Goal: Task Accomplishment & Management: Complete application form

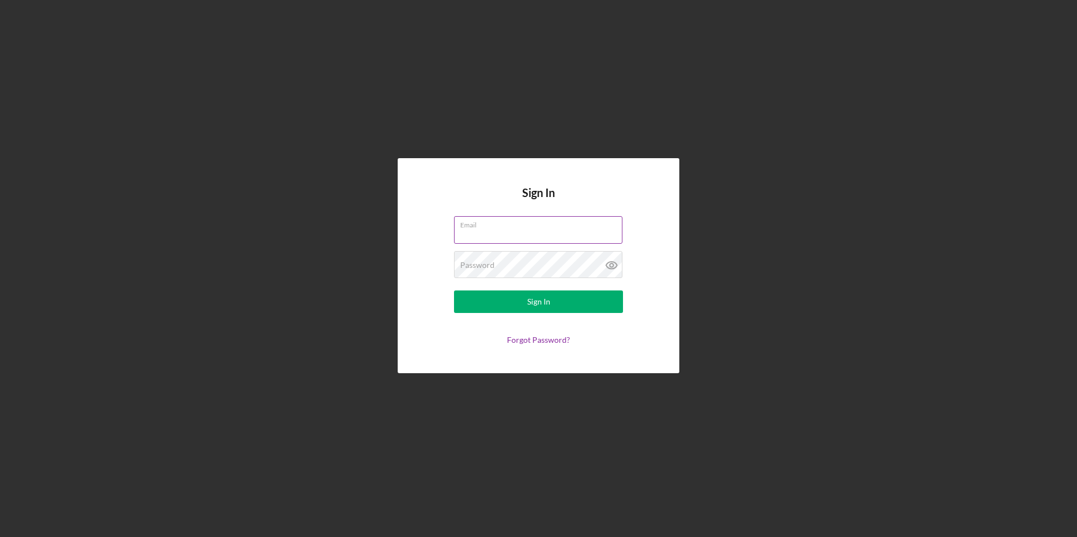
click at [562, 232] on input "Email" at bounding box center [538, 229] width 168 height 27
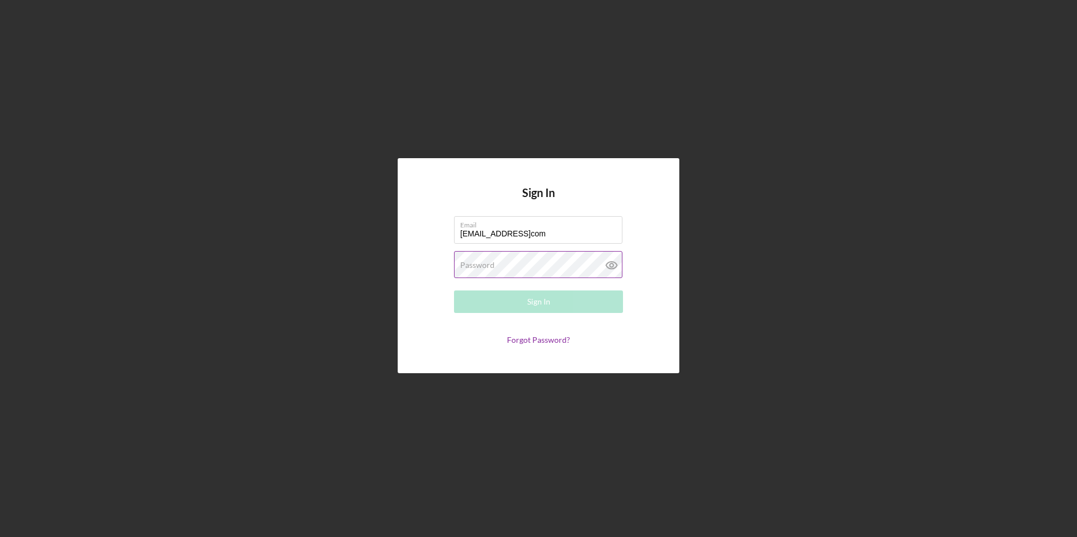
click at [535, 262] on div "Password Required" at bounding box center [538, 265] width 169 height 28
click at [571, 303] on button "Sign In" at bounding box center [538, 302] width 169 height 23
click at [463, 233] on input "[EMAIL_ADDRESS]com" at bounding box center [538, 229] width 168 height 27
click at [533, 303] on div "Sign In" at bounding box center [538, 302] width 23 height 23
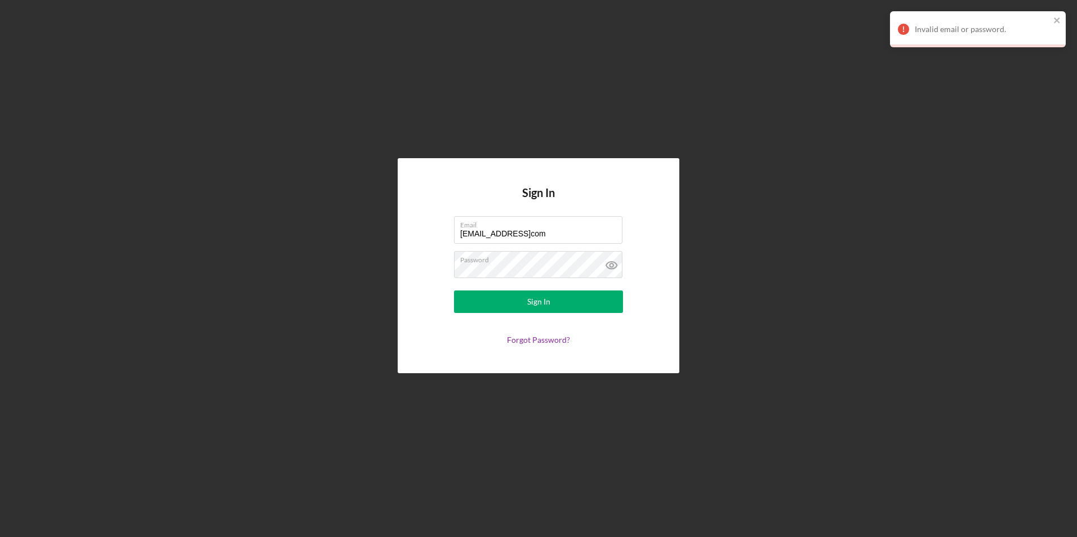
click at [1064, 20] on div "Invalid email or password." at bounding box center [978, 29] width 176 height 36
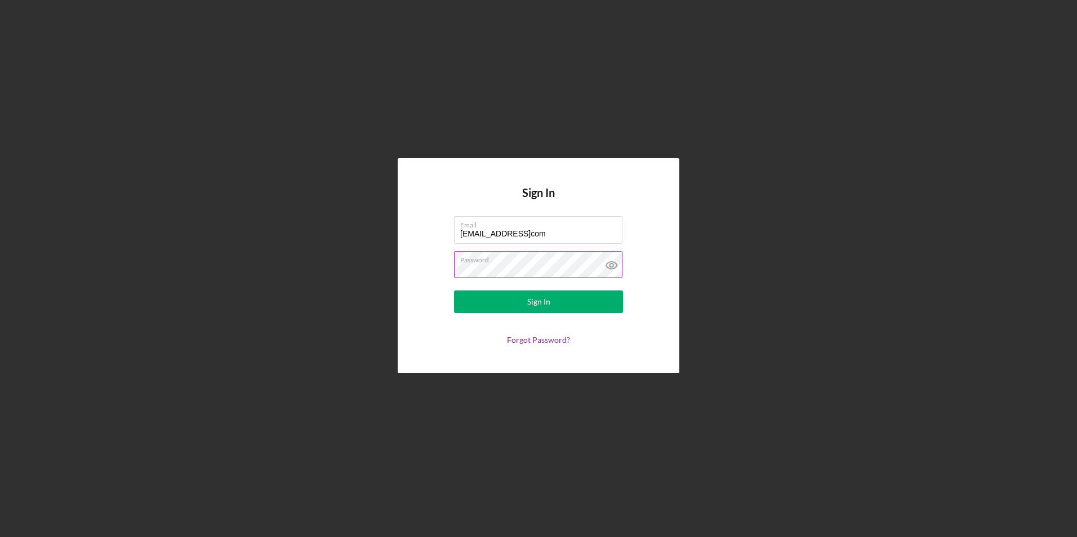
click at [612, 265] on icon at bounding box center [612, 265] width 28 height 28
click at [526, 300] on button "Sign In" at bounding box center [538, 302] width 169 height 23
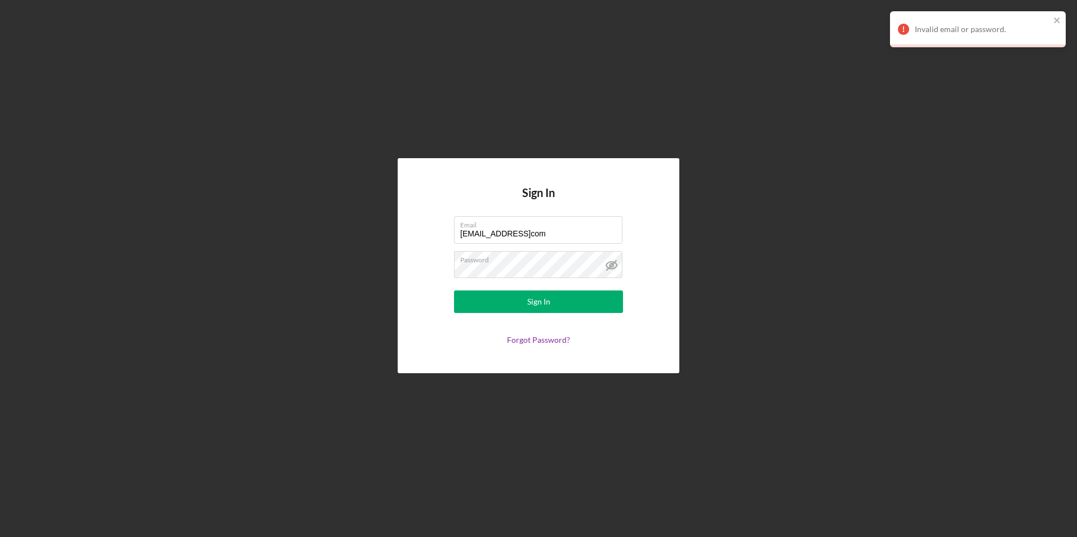
click at [1061, 21] on div "Invalid email or password." at bounding box center [978, 29] width 176 height 36
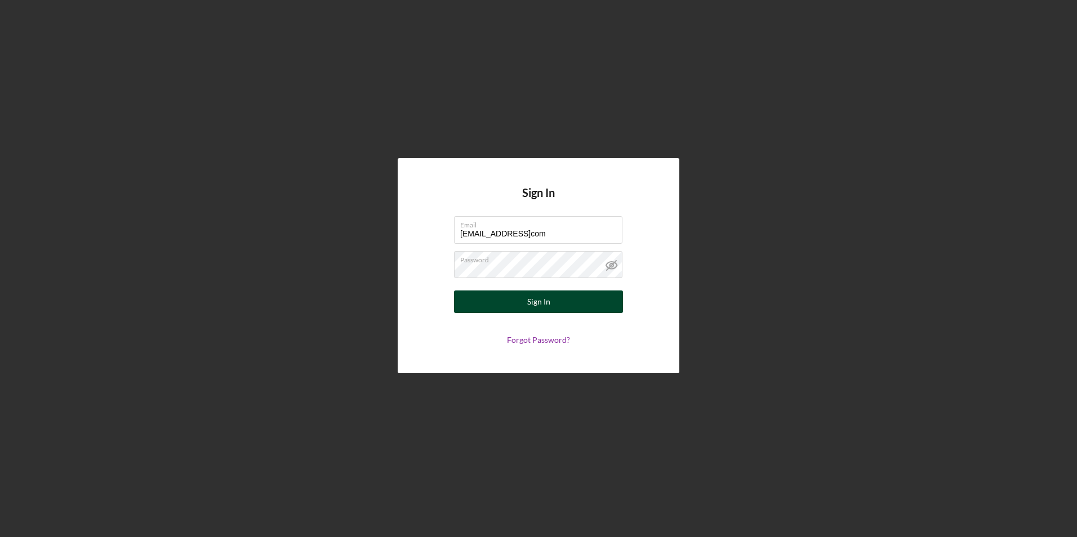
click at [550, 301] on button "Sign In" at bounding box center [538, 302] width 169 height 23
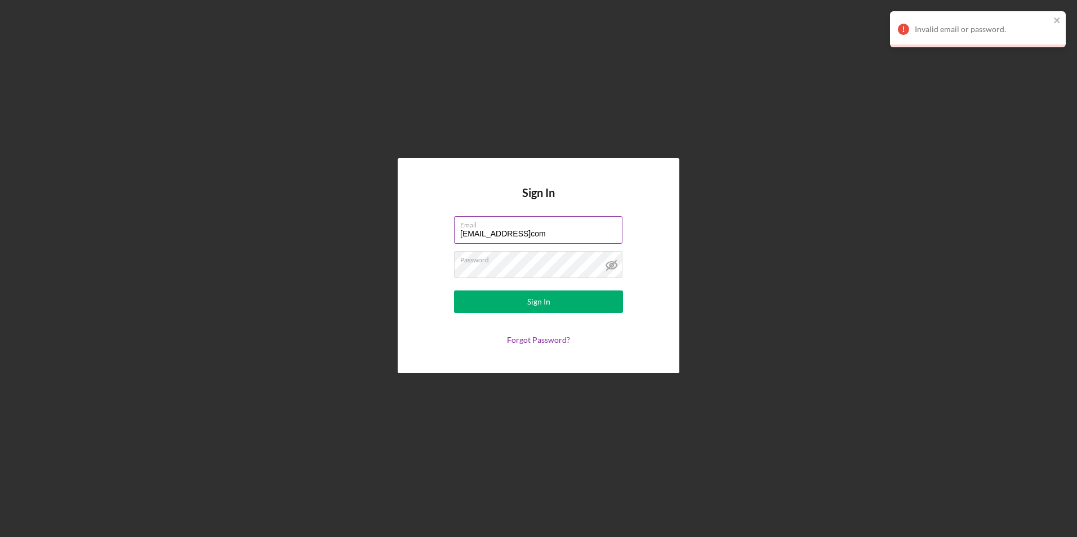
click at [564, 232] on input "[EMAIL_ADDRESS]com" at bounding box center [538, 229] width 168 height 27
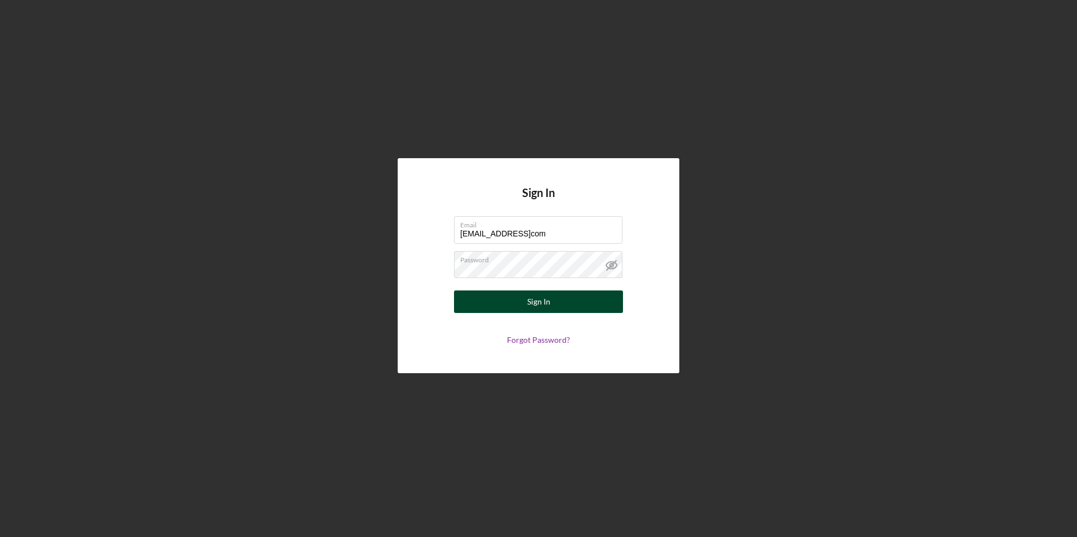
click at [554, 301] on button "Sign In" at bounding box center [538, 302] width 169 height 23
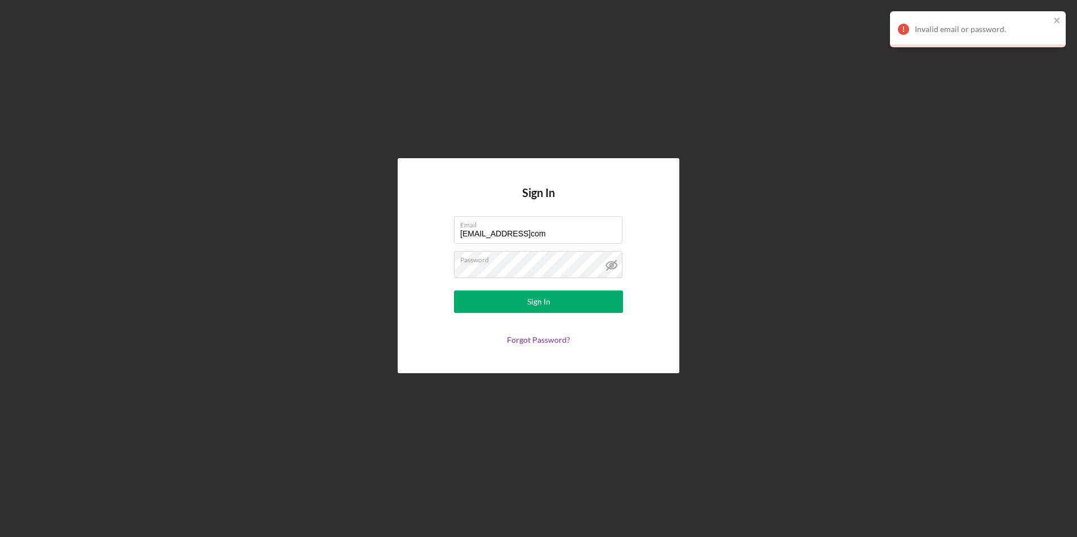
click at [1007, 35] on div "Invalid email or password." at bounding box center [974, 29] width 159 height 18
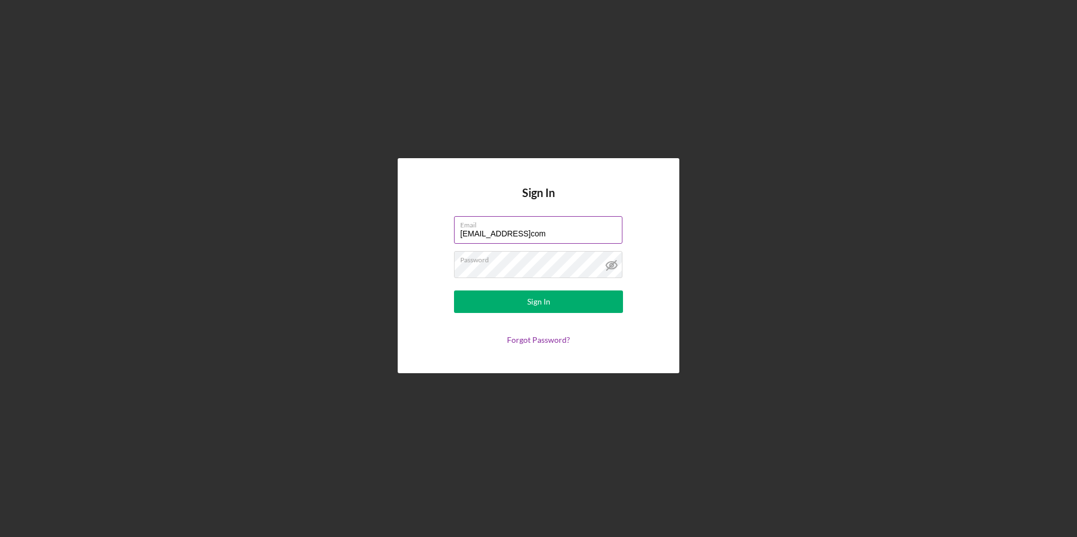
click at [594, 239] on input "[EMAIL_ADDRESS]com" at bounding box center [538, 229] width 168 height 27
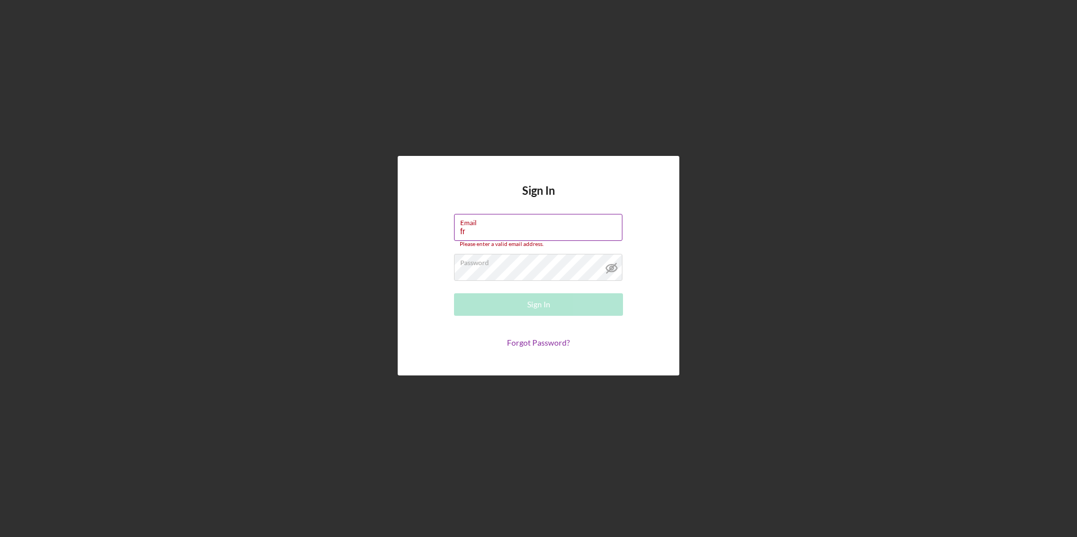
type input "f"
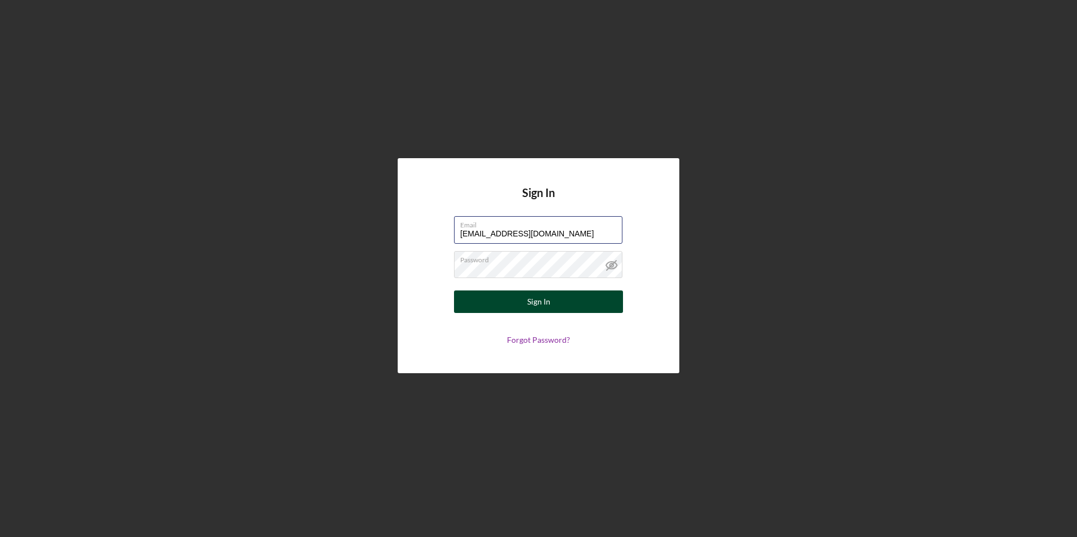
type input "[EMAIL_ADDRESS][DOMAIN_NAME]"
click at [545, 305] on div "Sign In" at bounding box center [538, 302] width 23 height 23
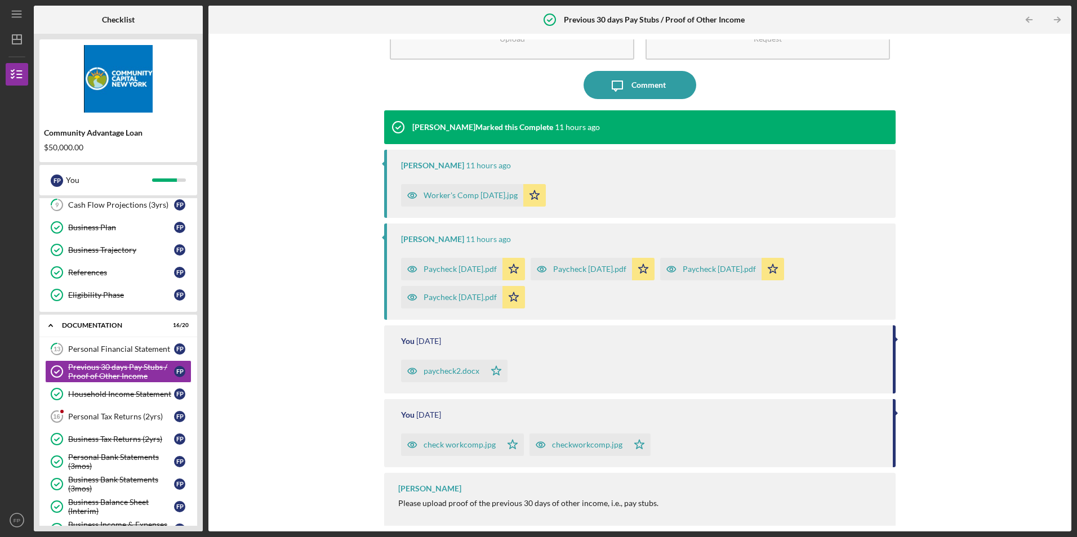
scroll to position [65, 0]
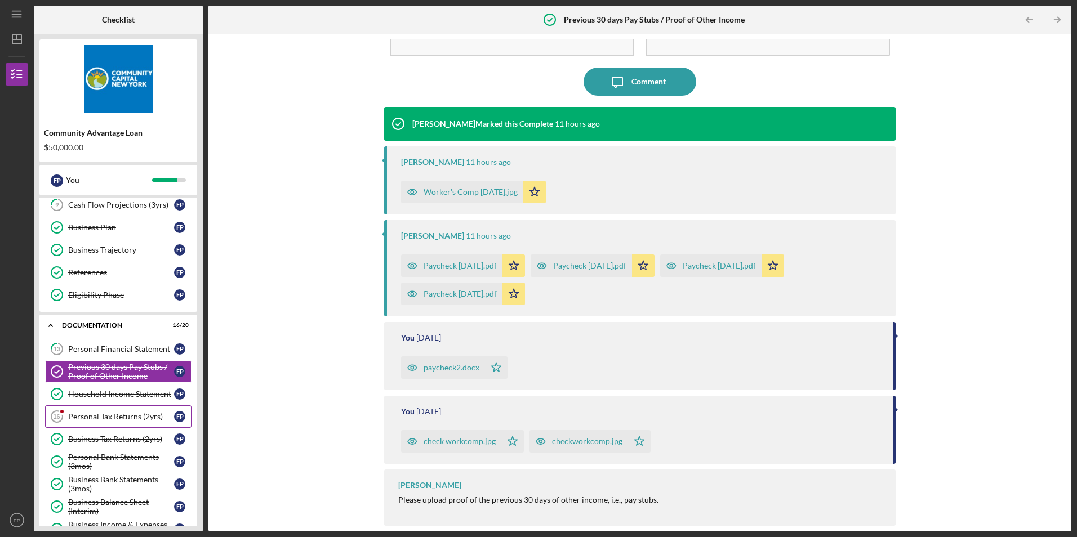
click at [149, 416] on div "Personal Tax Returns (2yrs)" at bounding box center [121, 416] width 106 height 9
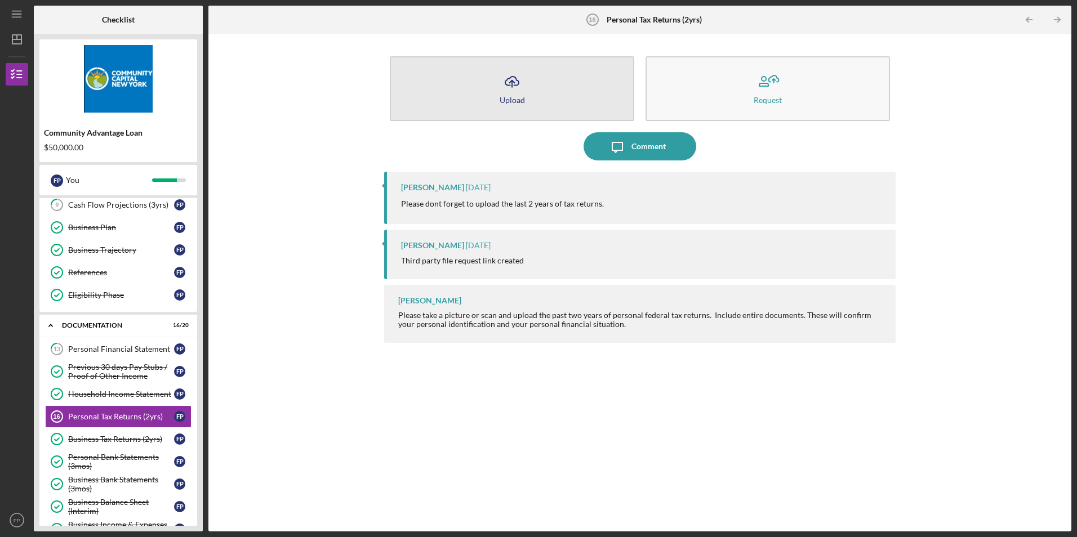
click at [527, 103] on button "Icon/Upload Upload" at bounding box center [512, 88] width 244 height 65
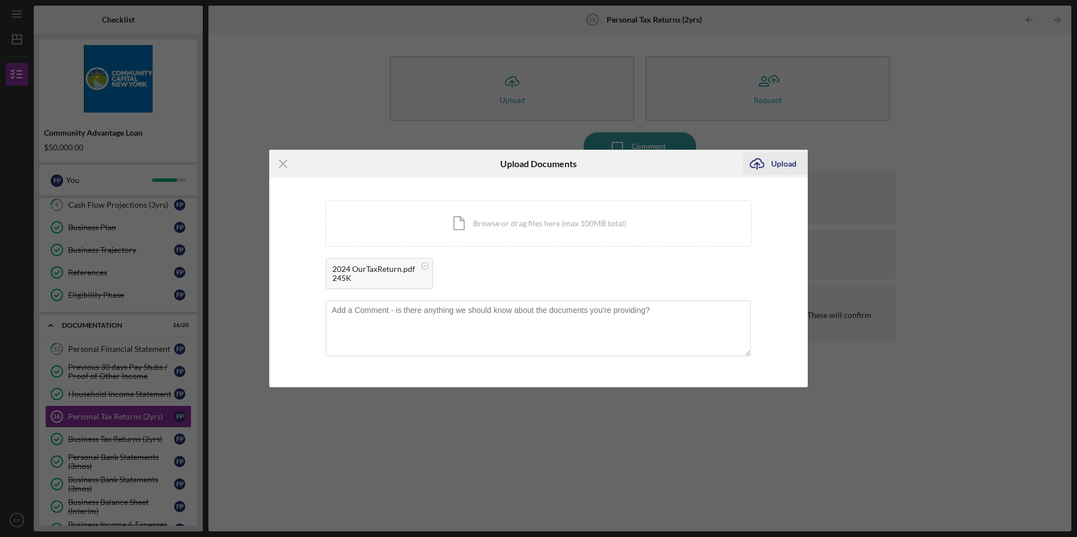
click at [788, 166] on div "Upload" at bounding box center [783, 164] width 25 height 23
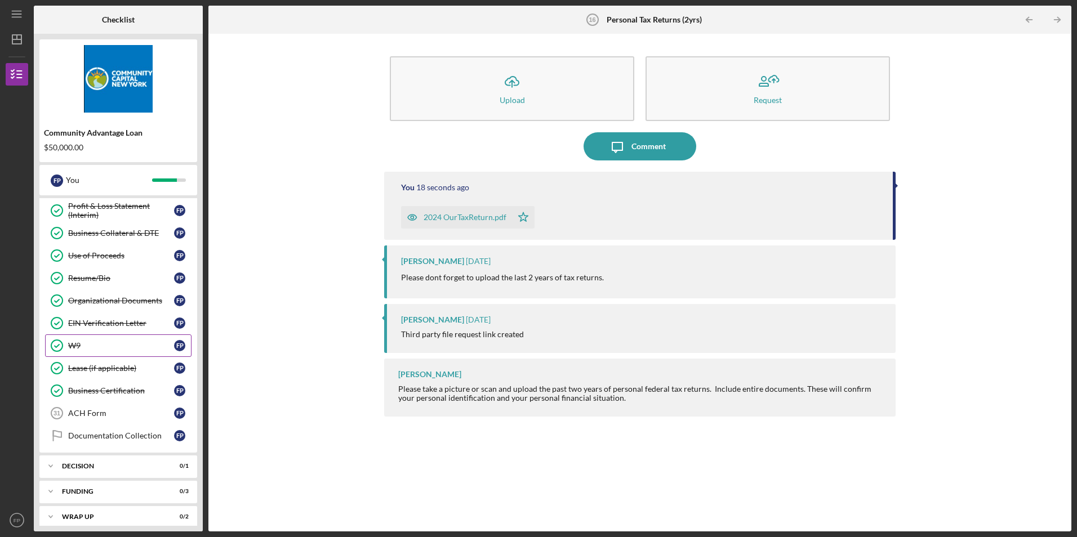
scroll to position [425, 0]
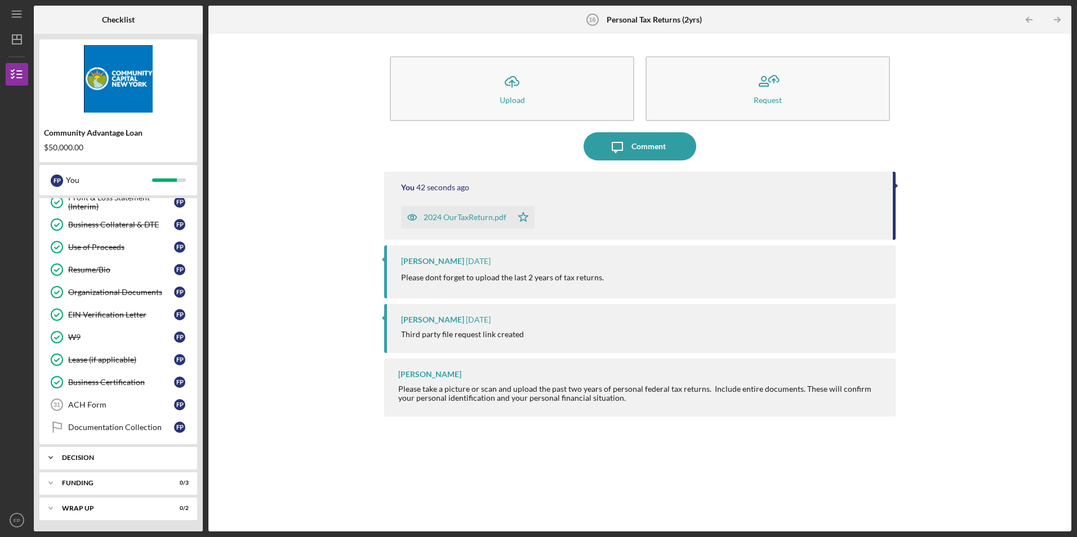
click at [71, 459] on div "Decision" at bounding box center [122, 458] width 121 height 7
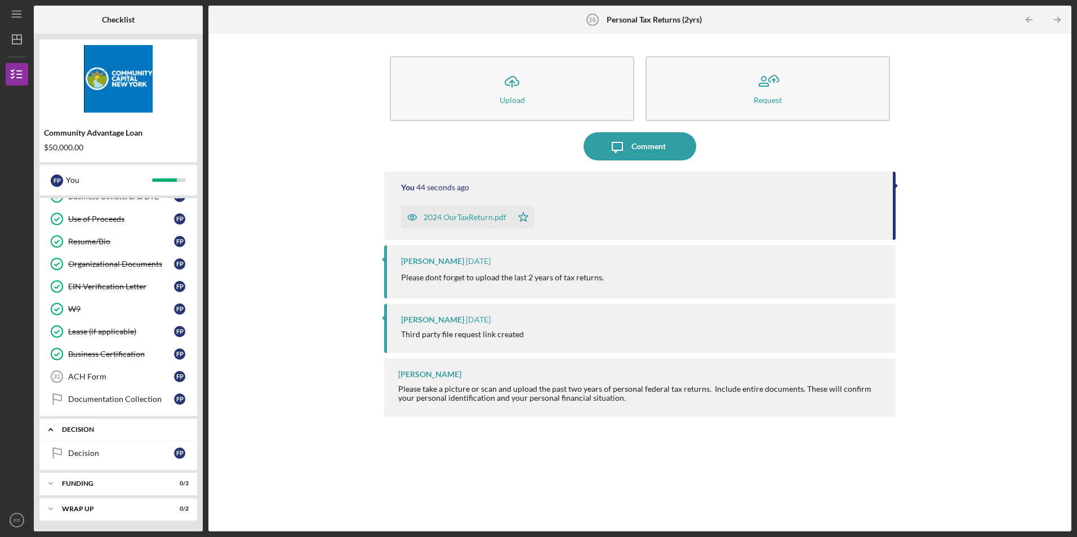
scroll to position [454, 0]
click at [100, 478] on div "Icon/Expander Funding 0 / 3" at bounding box center [118, 483] width 158 height 23
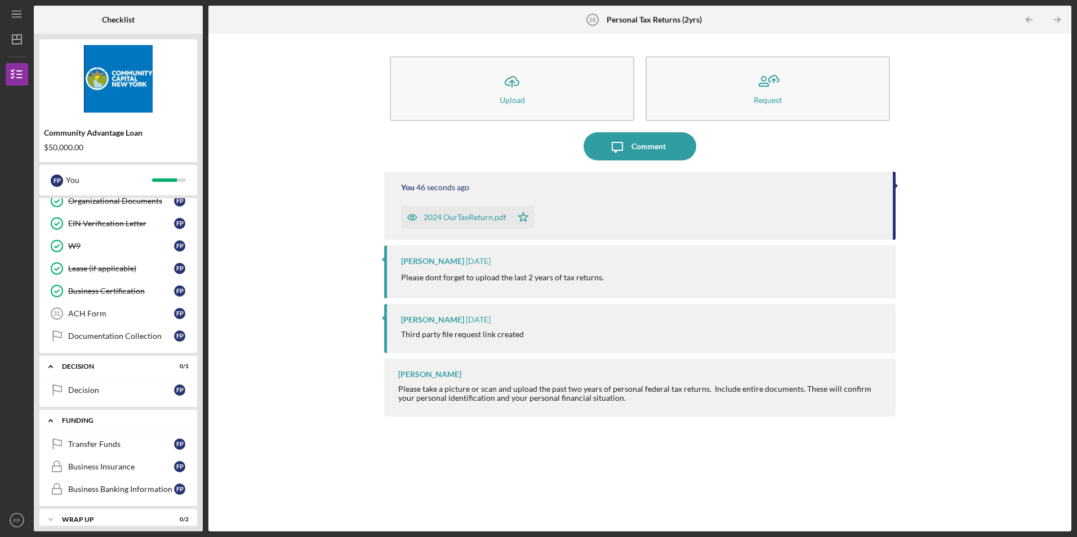
scroll to position [528, 0]
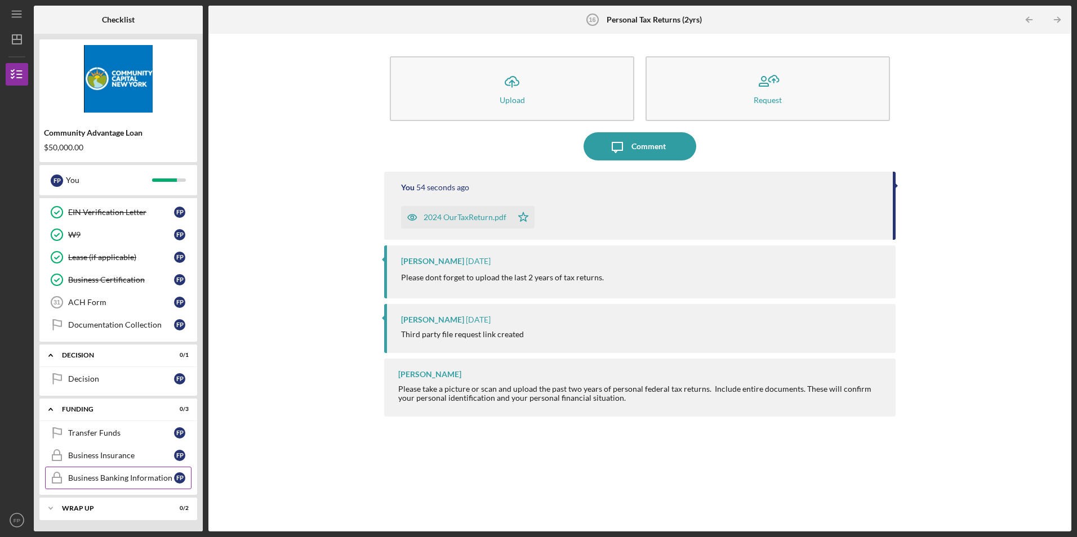
click at [129, 482] on div "Business Banking Information" at bounding box center [121, 478] width 106 height 9
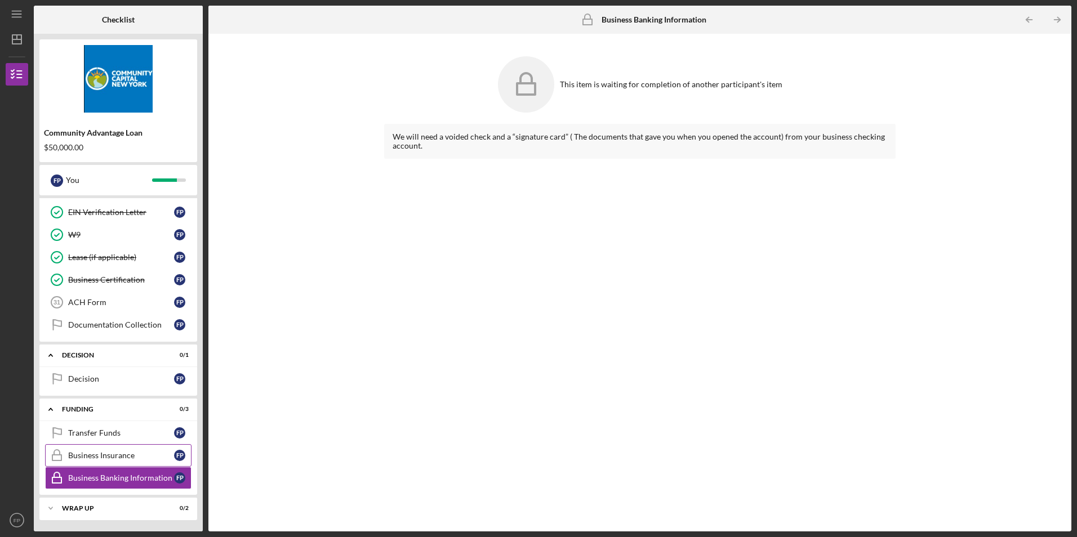
click at [119, 449] on link "Business Insurance Business Insurance F P" at bounding box center [118, 455] width 146 height 23
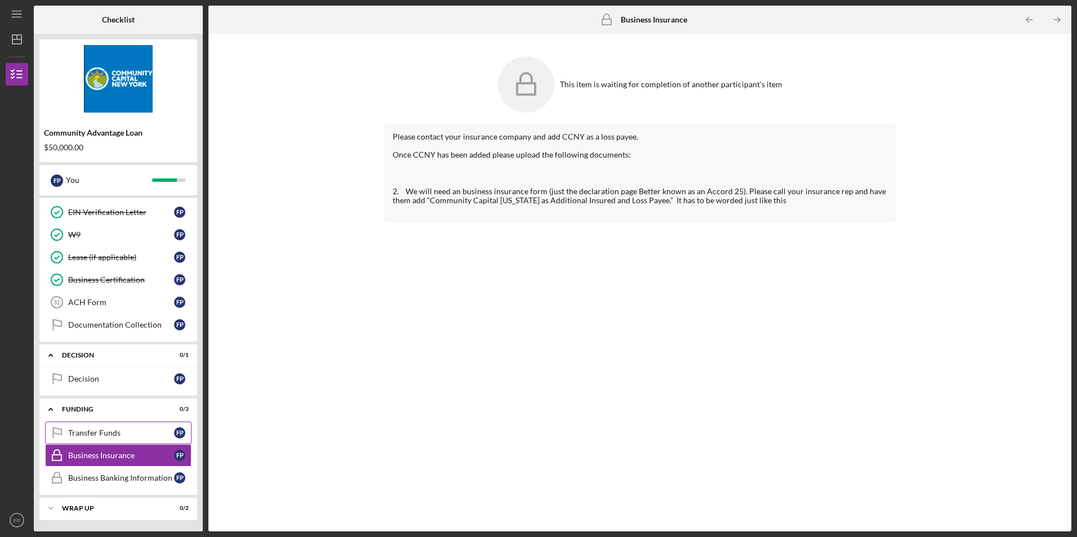
click at [128, 433] on div "Transfer Funds" at bounding box center [121, 433] width 106 height 9
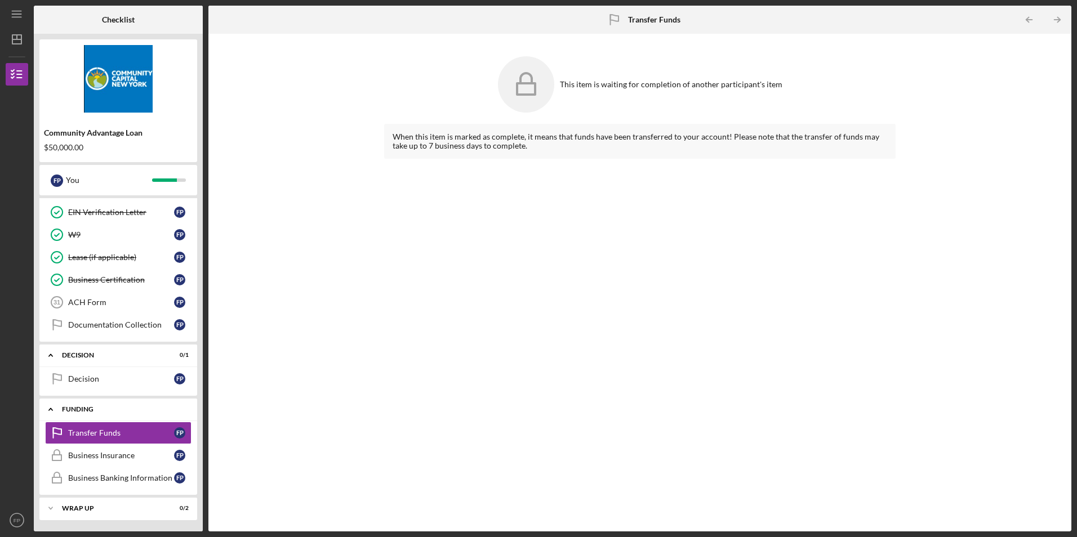
click at [144, 414] on div "Icon/Expander Funding 0 / 3" at bounding box center [118, 409] width 158 height 23
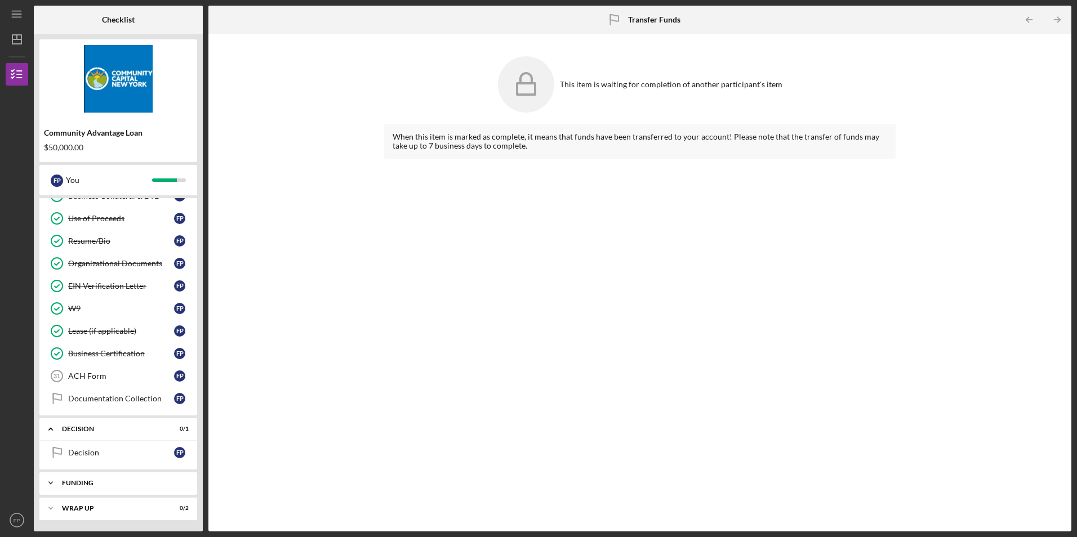
scroll to position [454, 0]
click at [118, 510] on div "Wrap up" at bounding box center [122, 508] width 121 height 7
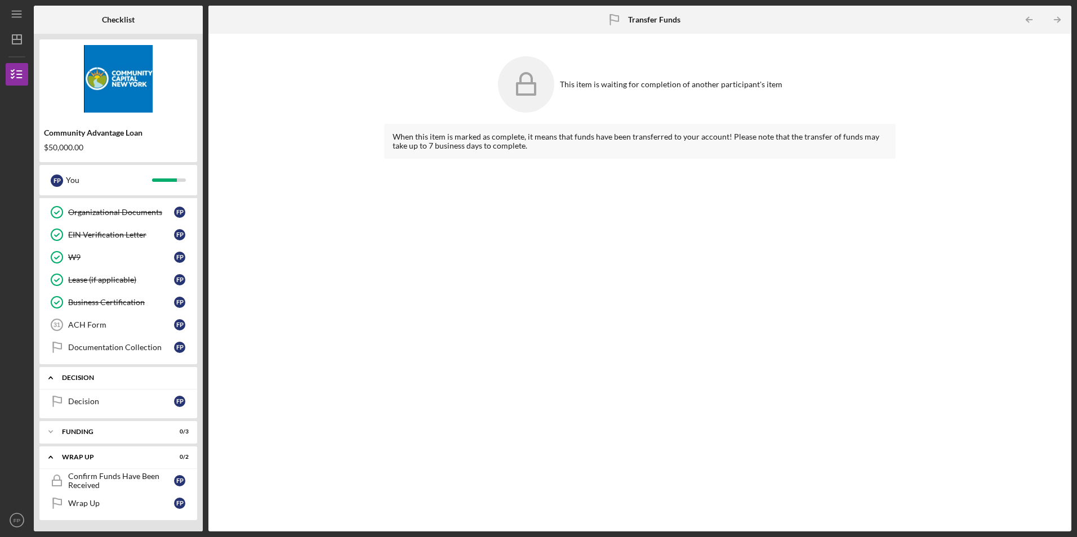
click at [119, 377] on div "Decision" at bounding box center [122, 378] width 121 height 7
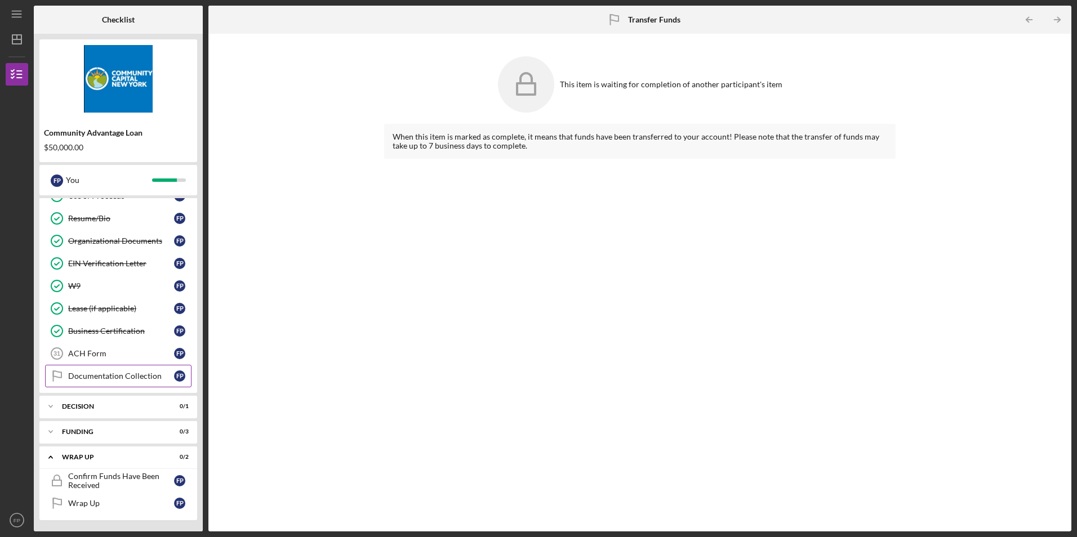
click at [104, 371] on link "Documentation Collection Documentation Collection F P" at bounding box center [118, 376] width 146 height 23
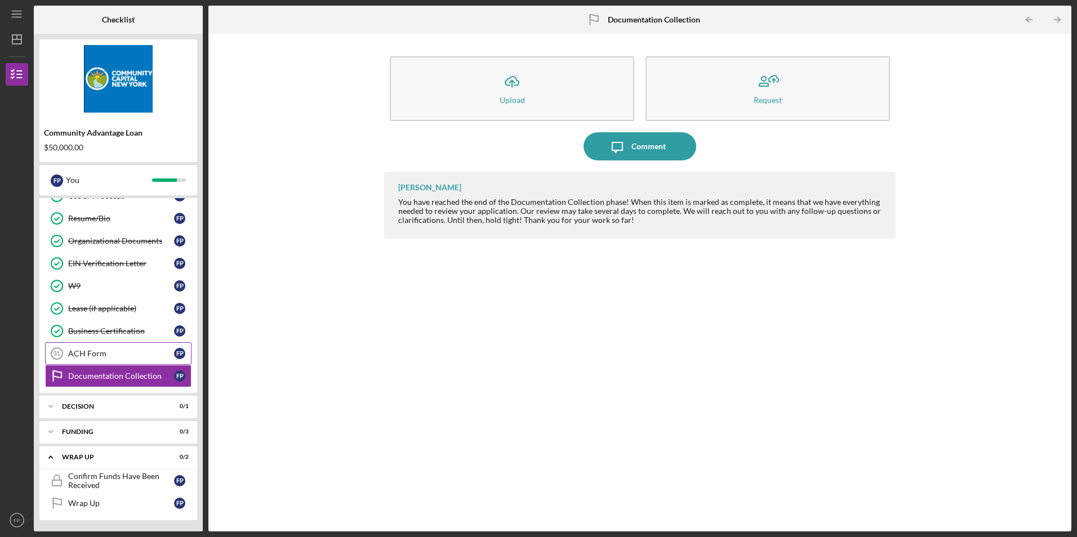
click at [128, 350] on div "ACH Form" at bounding box center [121, 353] width 106 height 9
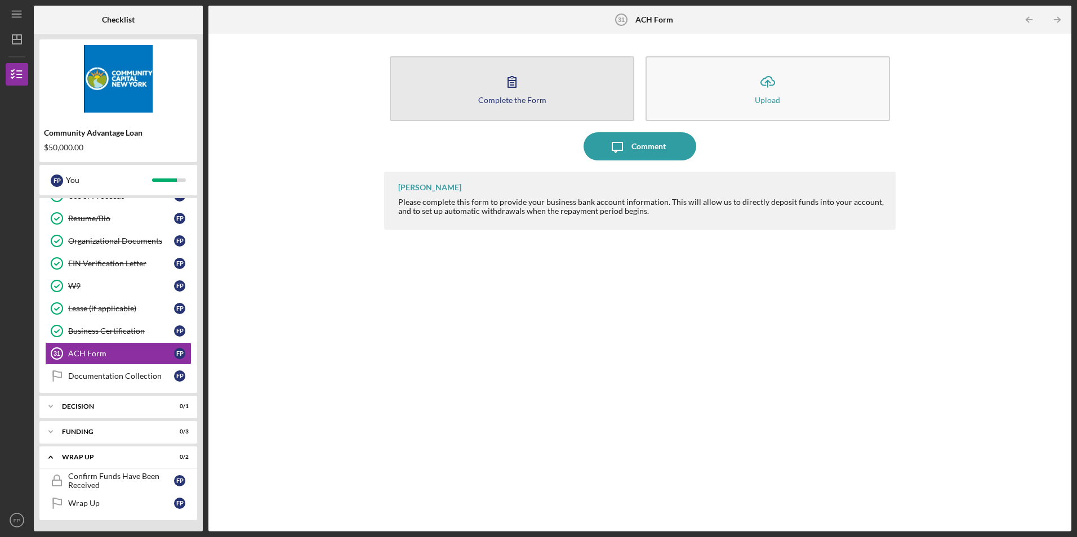
click at [528, 95] on button "Complete the Form Form" at bounding box center [512, 88] width 244 height 65
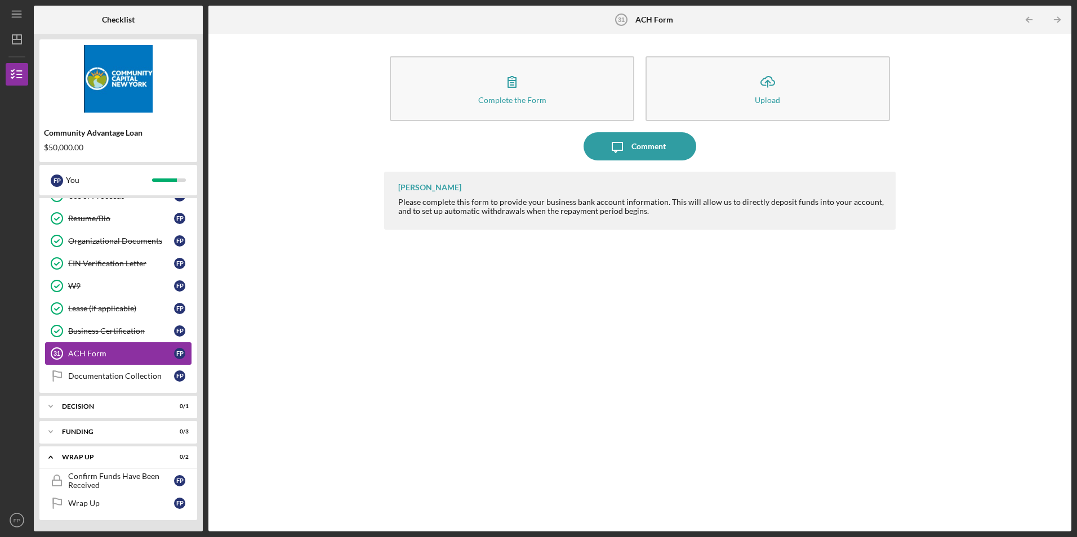
click at [146, 354] on div "ACH Form" at bounding box center [121, 353] width 106 height 9
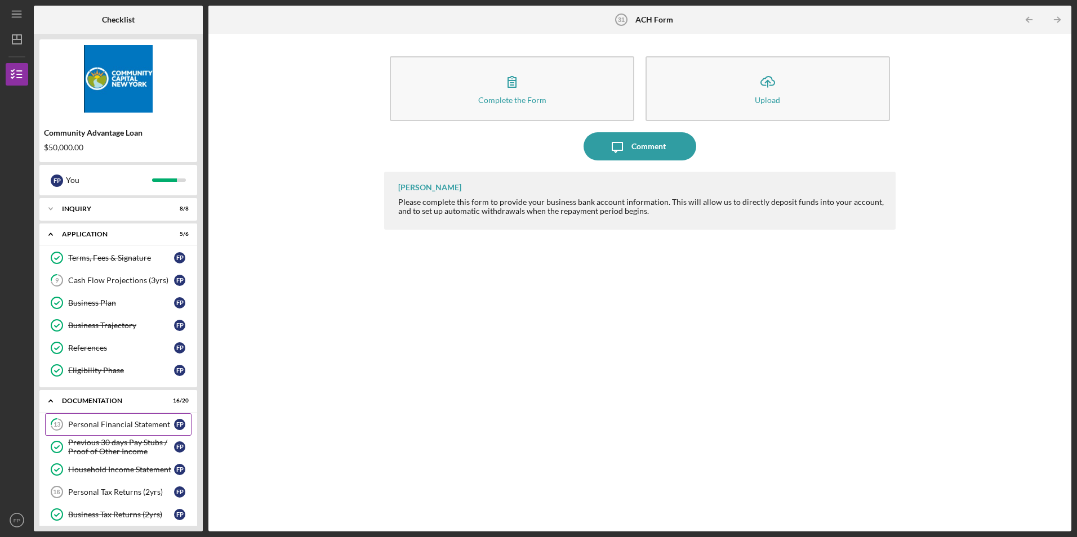
click at [118, 421] on div "Personal Financial Statement" at bounding box center [121, 424] width 106 height 9
